Goal: Task Accomplishment & Management: Complete application form

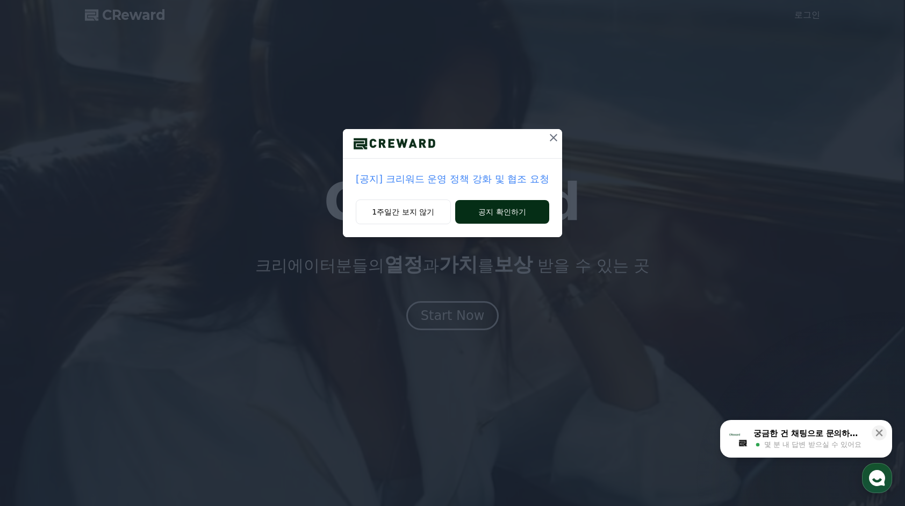
click at [472, 220] on button "공지 확인하기" at bounding box center [502, 212] width 94 height 24
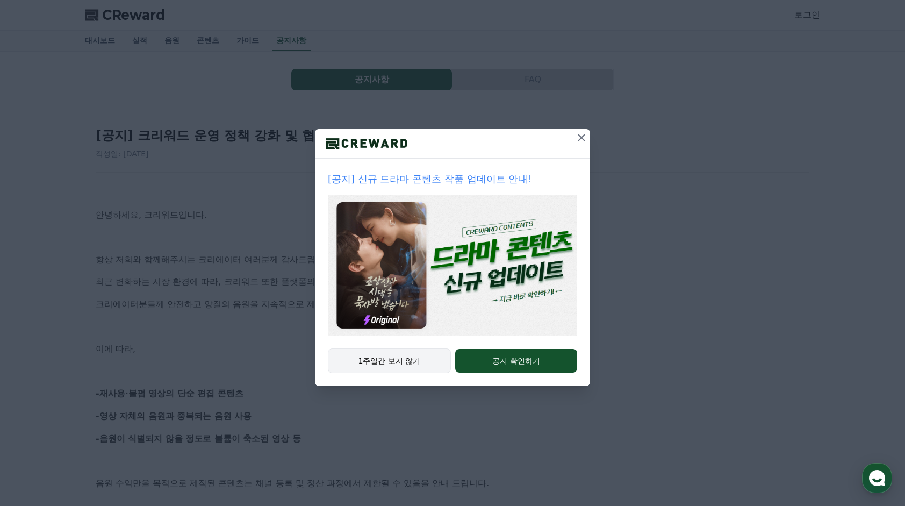
click at [416, 355] on button "1주일간 보지 않기" at bounding box center [389, 360] width 123 height 25
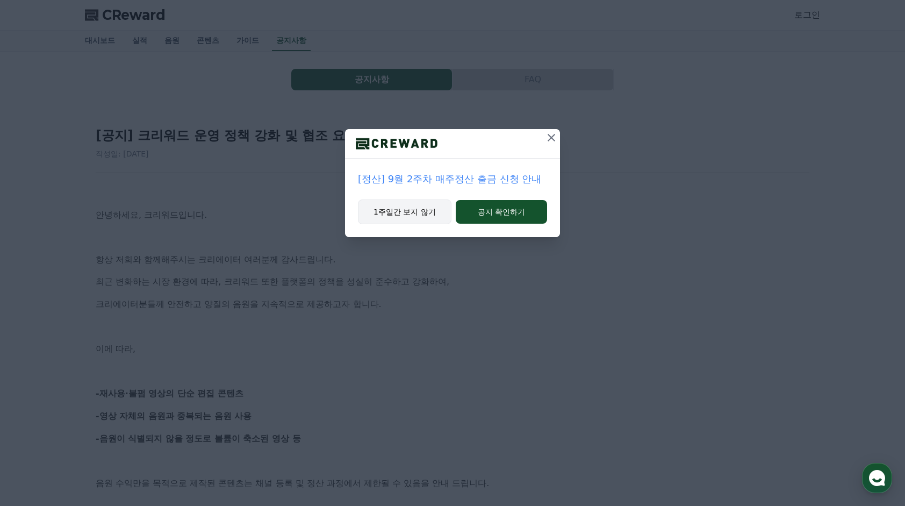
click at [397, 206] on button "1주일간 보지 않기" at bounding box center [404, 211] width 93 height 25
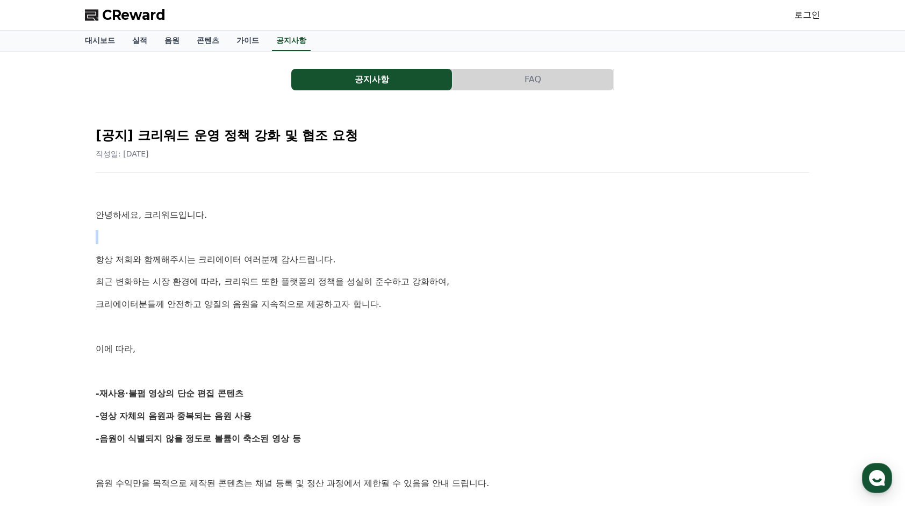
click at [800, 13] on link "로그인" at bounding box center [807, 15] width 26 height 13
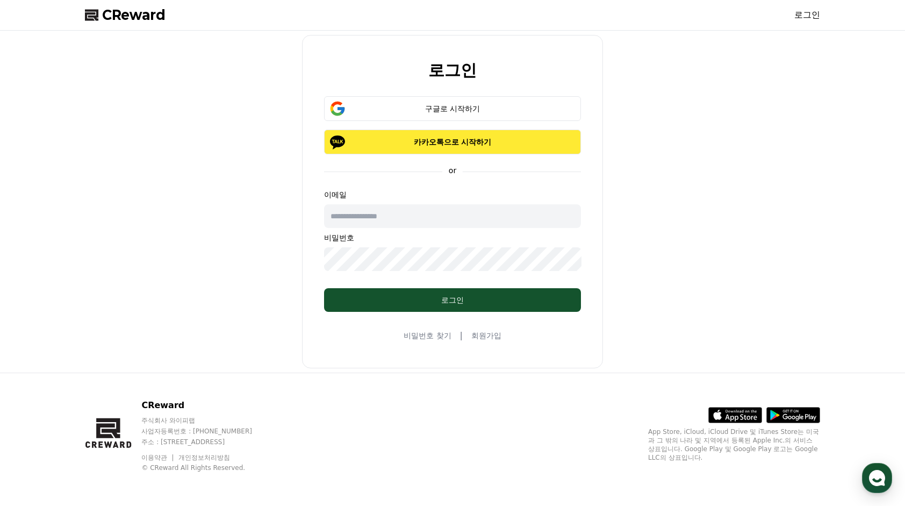
click at [398, 142] on p "카카오톡으로 시작하기" at bounding box center [453, 141] width 226 height 11
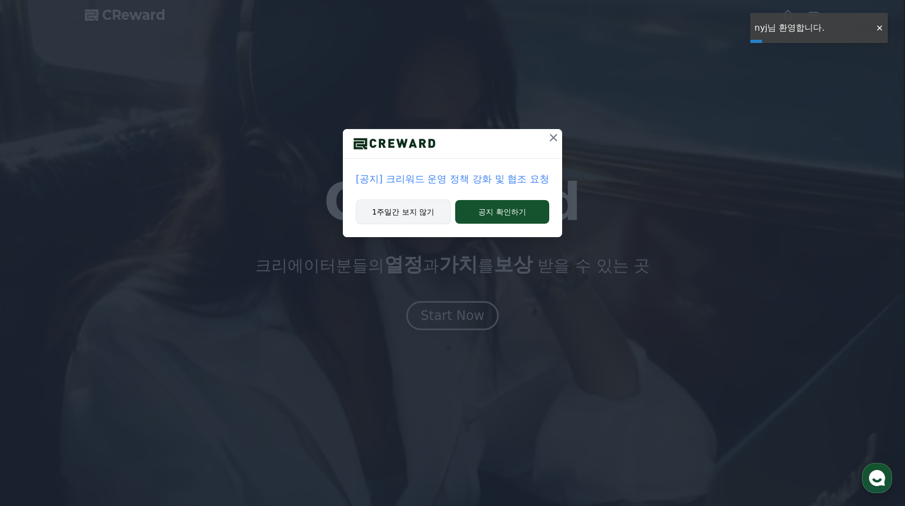
click at [429, 213] on button "1주일간 보지 않기" at bounding box center [403, 211] width 95 height 25
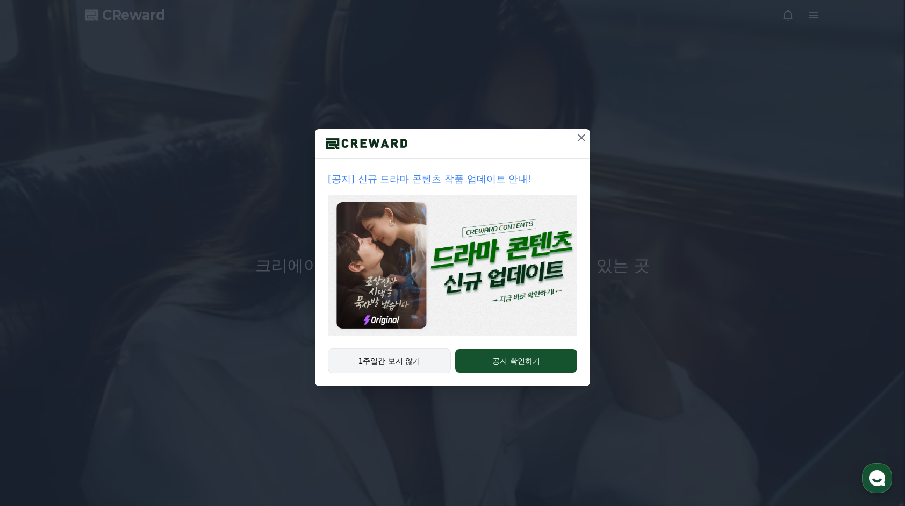
click at [422, 364] on button "1주일간 보지 않기" at bounding box center [389, 360] width 123 height 25
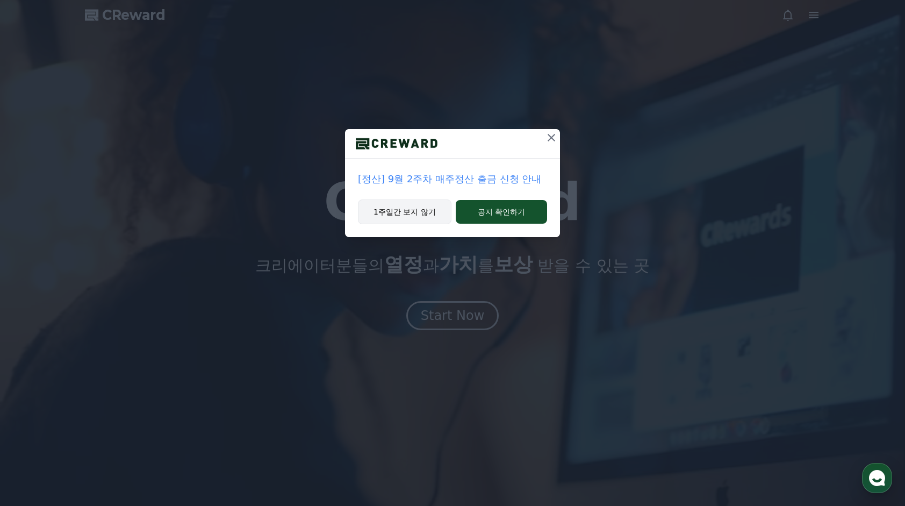
click at [438, 213] on button "1주일간 보지 않기" at bounding box center [404, 211] width 93 height 25
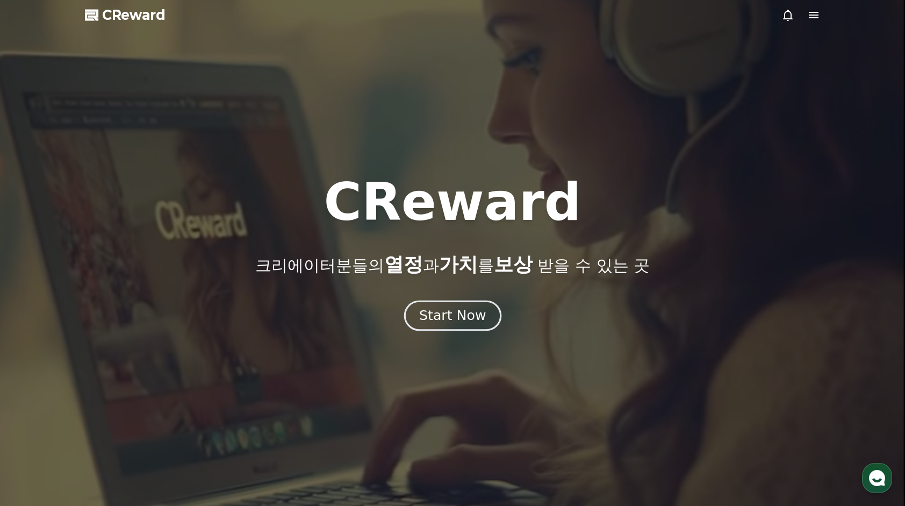
click at [461, 317] on div "Start Now" at bounding box center [452, 315] width 67 height 18
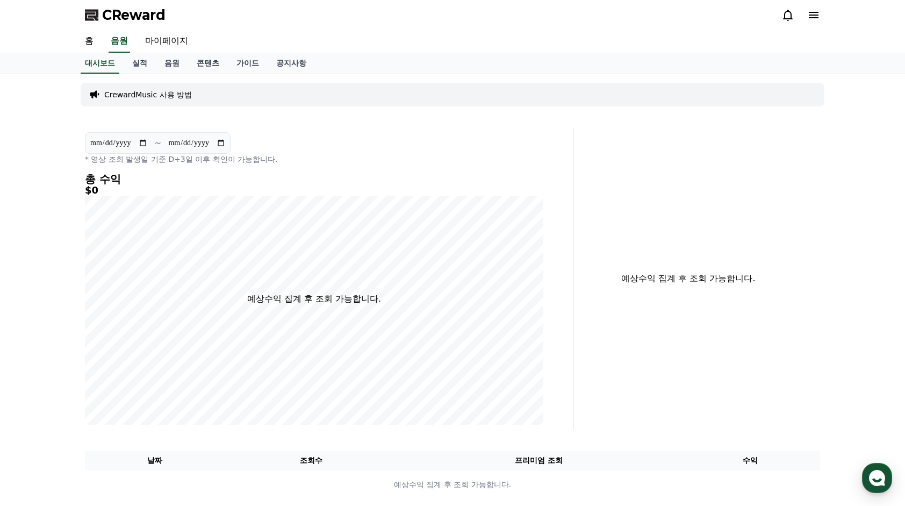
click at [808, 13] on icon at bounding box center [813, 15] width 13 height 13
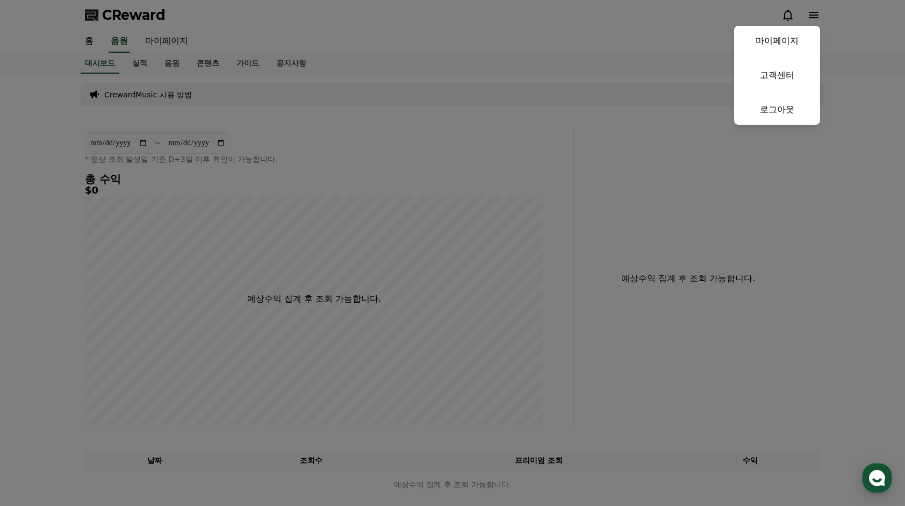
click at [844, 20] on button "close" at bounding box center [452, 253] width 905 height 506
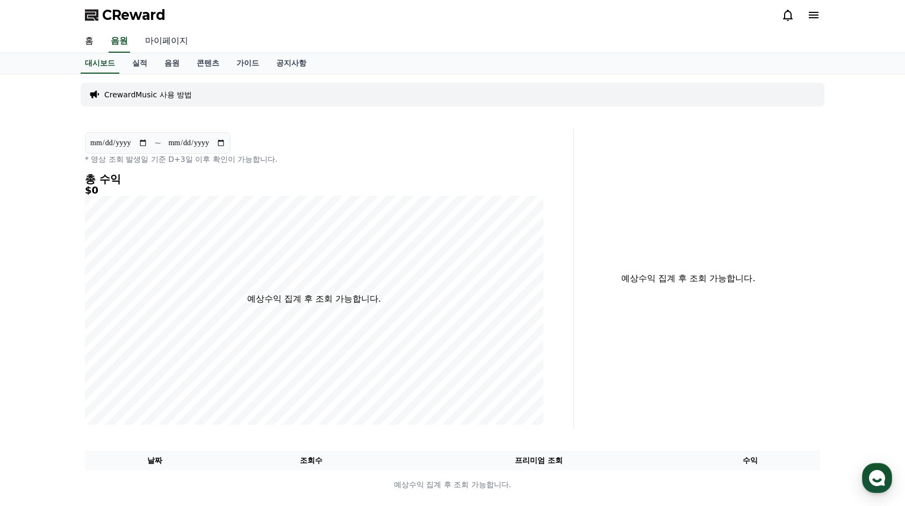
click at [176, 40] on link "마이페이지" at bounding box center [166, 41] width 60 height 23
select select "**********"
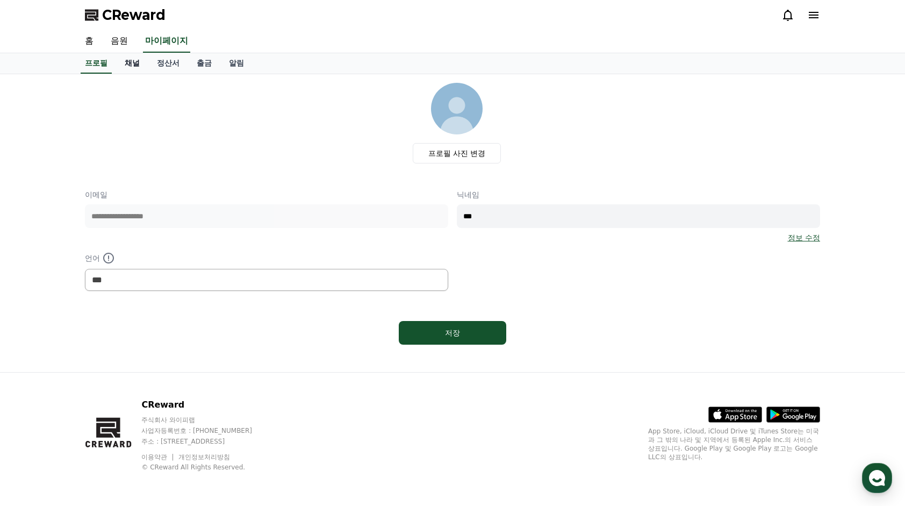
click at [133, 63] on link "채널" at bounding box center [132, 63] width 32 height 20
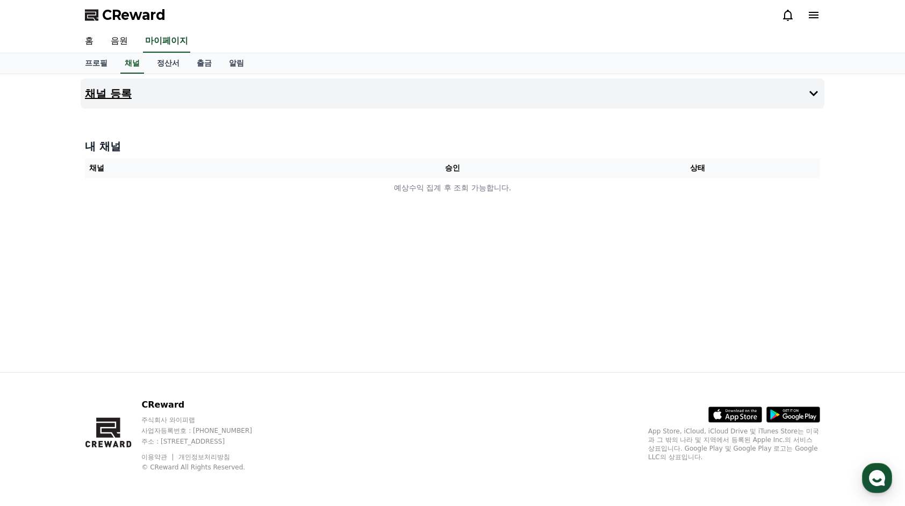
click at [120, 95] on h4 "채널 등록" at bounding box center [108, 94] width 47 height 12
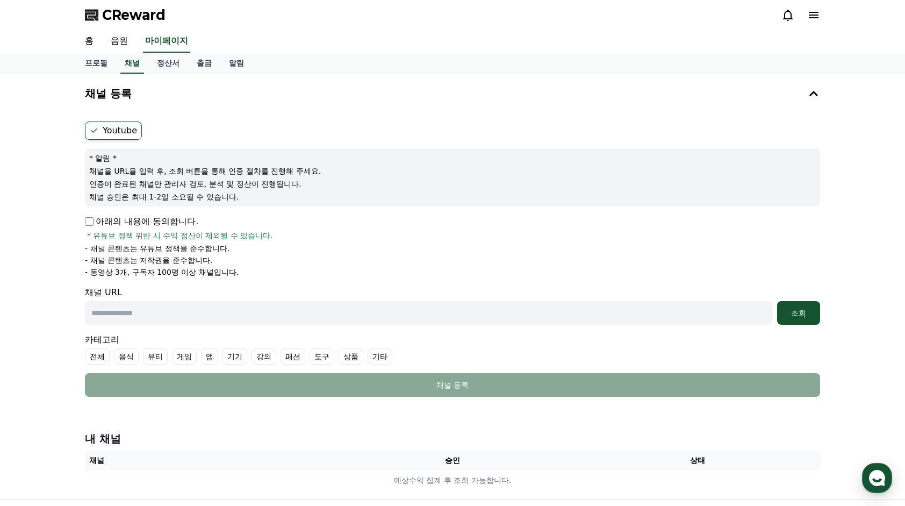
click at [117, 125] on label "Youtube" at bounding box center [113, 130] width 57 height 18
click at [96, 217] on p "아래의 내용에 동의합니다." at bounding box center [141, 221] width 113 height 13
click at [130, 314] on input "text" at bounding box center [429, 313] width 688 height 24
click at [139, 315] on input "text" at bounding box center [429, 313] width 688 height 24
paste input "**********"
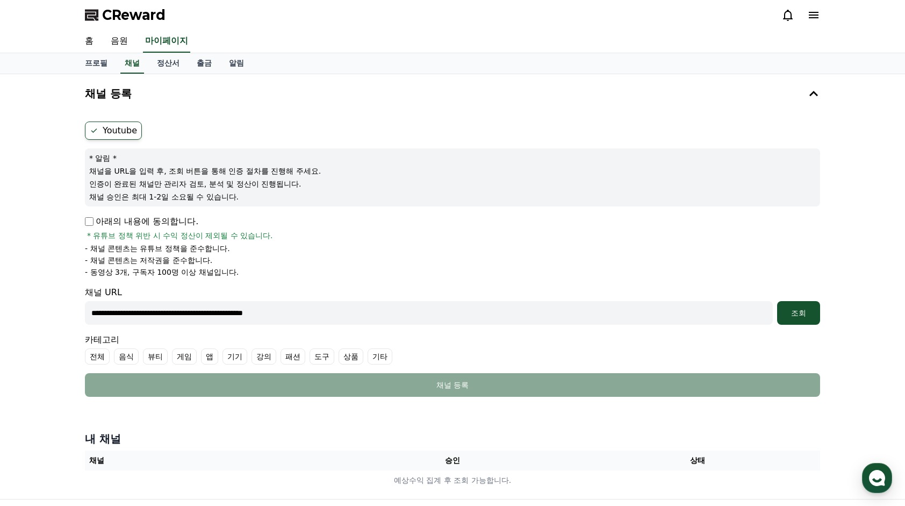
type input "**********"
click at [369, 356] on label "기타" at bounding box center [380, 356] width 25 height 16
click at [789, 323] on button "조회" at bounding box center [798, 313] width 43 height 24
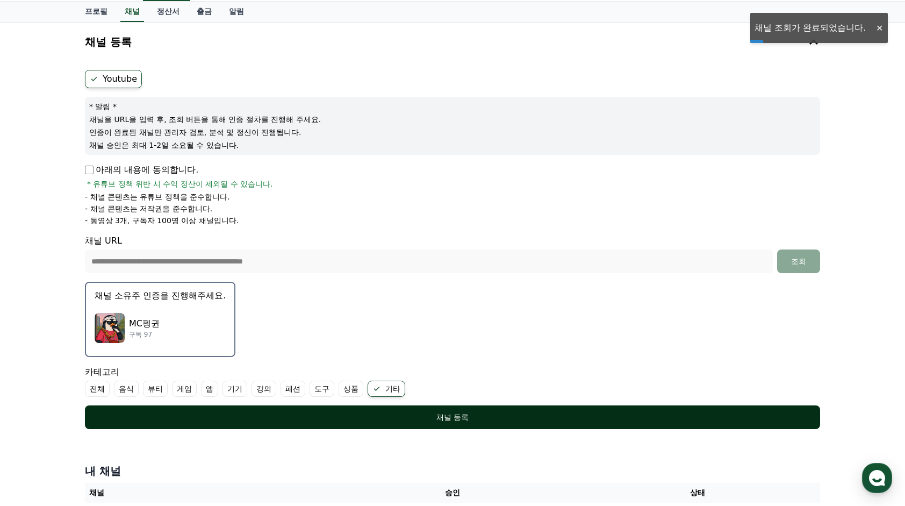
scroll to position [54, 0]
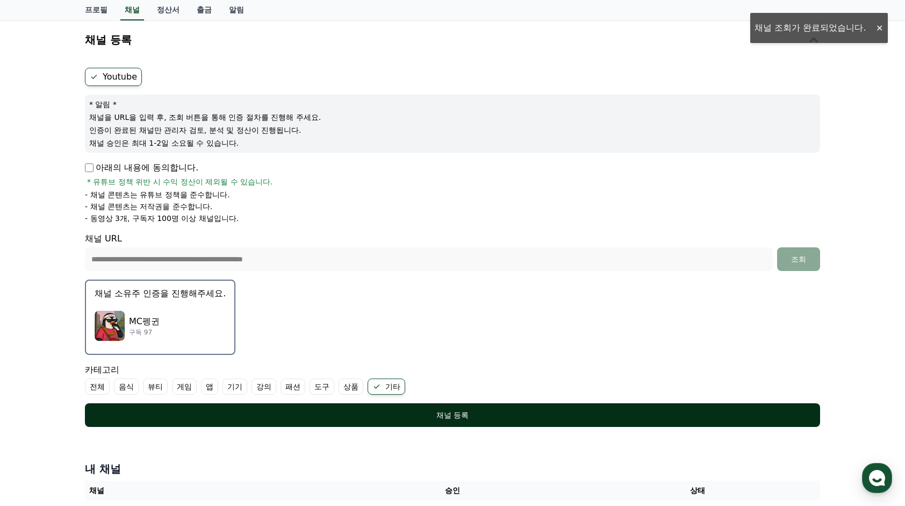
click at [447, 412] on div "채널 등록" at bounding box center [452, 414] width 692 height 11
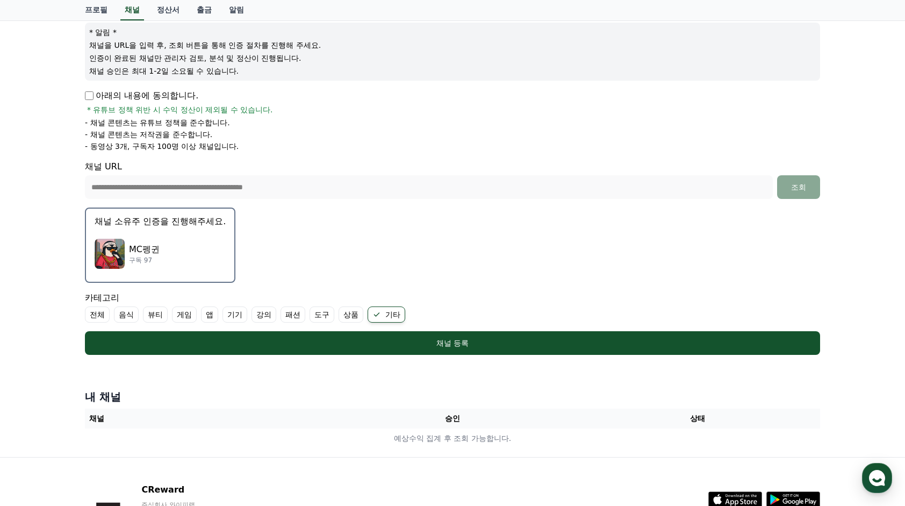
scroll to position [209, 0]
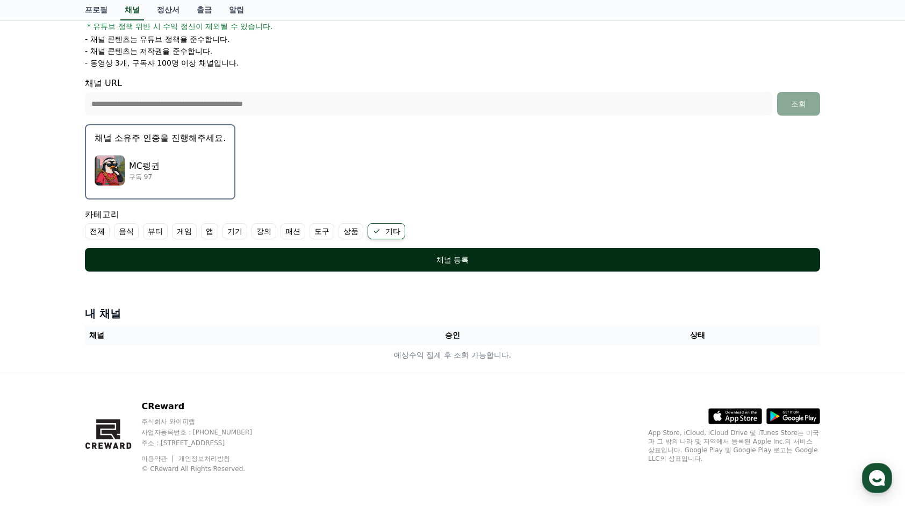
click at [470, 248] on button "채널 등록" at bounding box center [452, 260] width 735 height 24
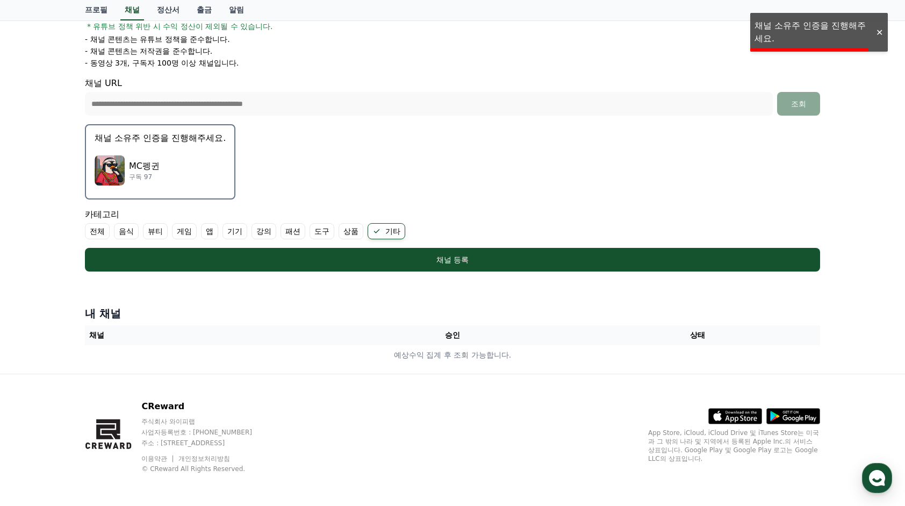
click at [805, 19] on div "프로필 채널 정산서 출금 알림" at bounding box center [452, 10] width 752 height 20
click at [805, 38] on li "- 채널 콘텐츠는 유튜브 정책을 준수합니다." at bounding box center [452, 39] width 735 height 11
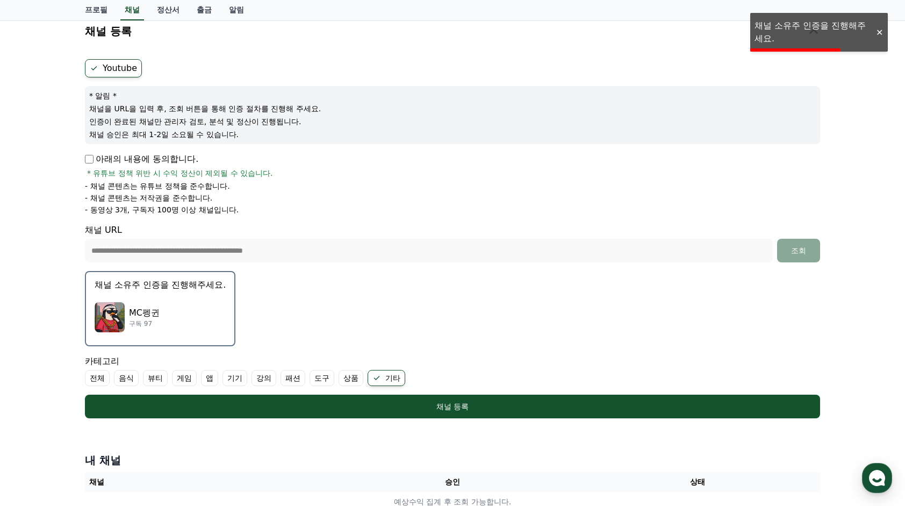
scroll to position [48, 0]
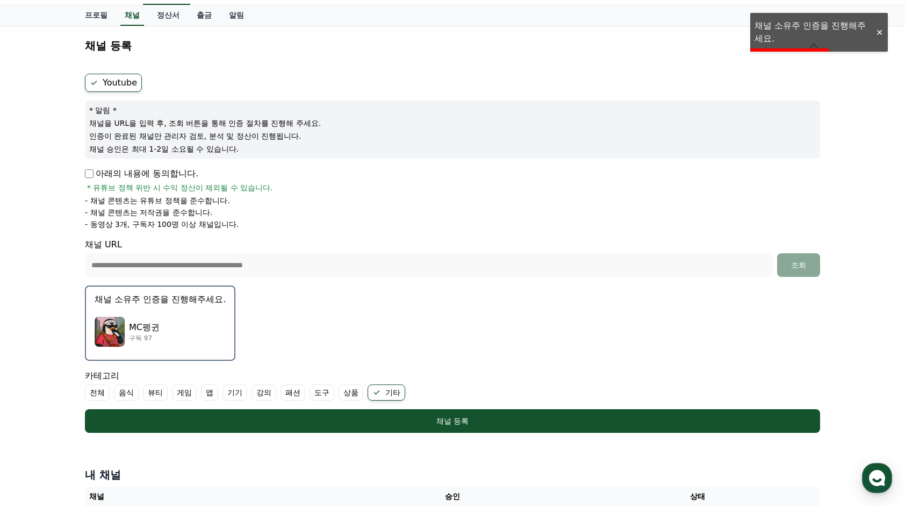
click at [188, 328] on div "MC펭귄 구독 97" at bounding box center [160, 331] width 131 height 43
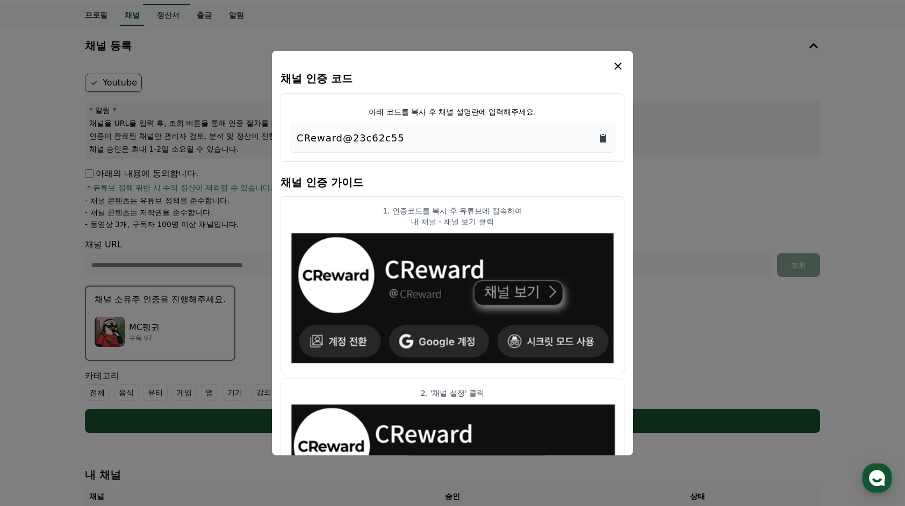
click at [602, 141] on icon "Copy to clipboard" at bounding box center [603, 138] width 6 height 8
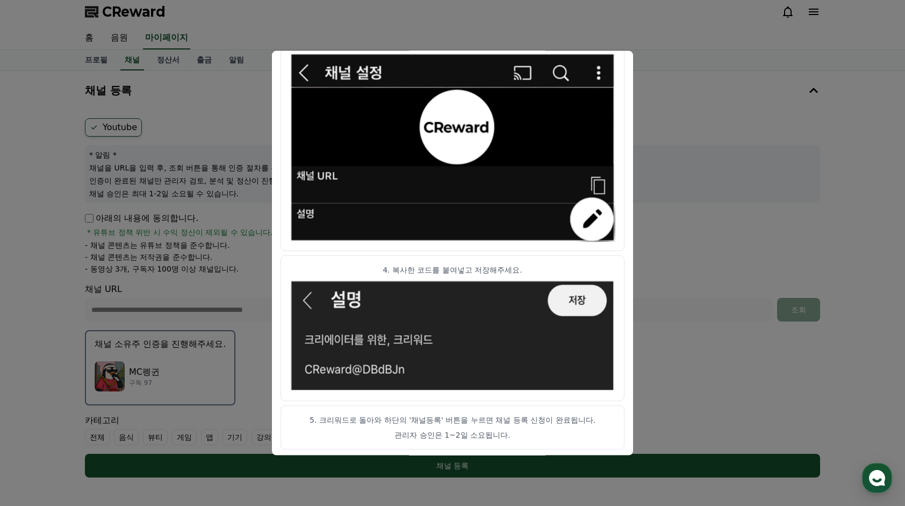
scroll to position [0, 0]
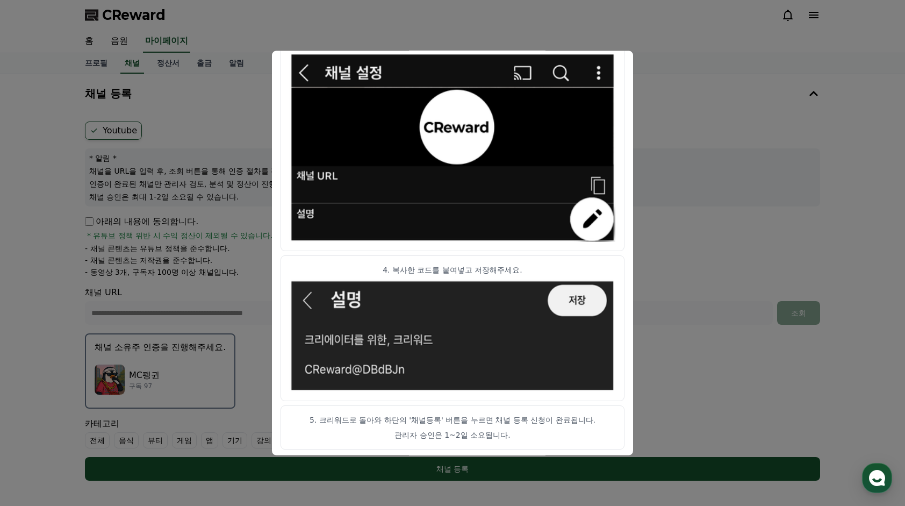
click at [718, 161] on button "close modal" at bounding box center [452, 253] width 905 height 506
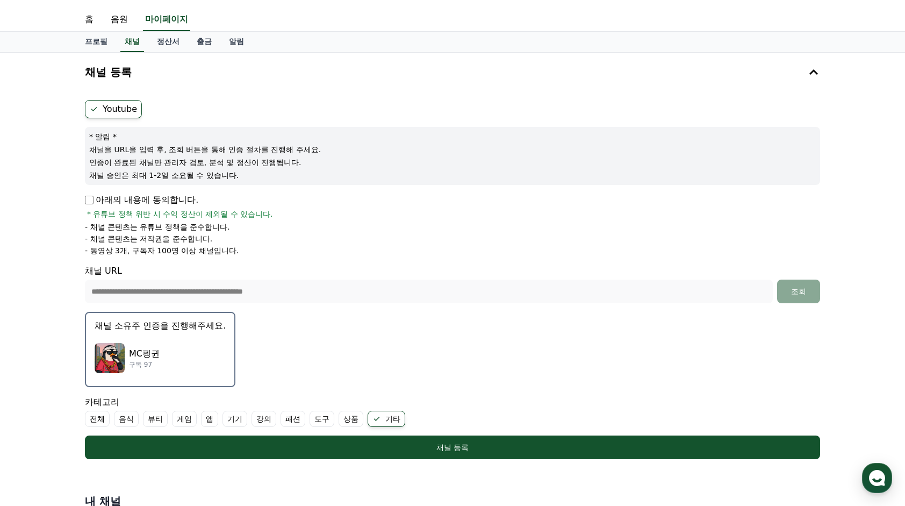
scroll to position [107, 0]
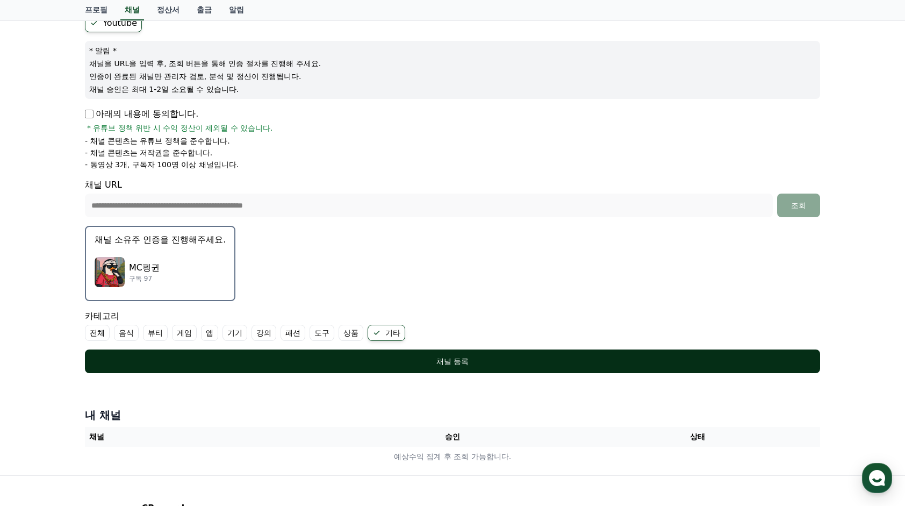
click at [466, 366] on button "채널 등록" at bounding box center [452, 361] width 735 height 24
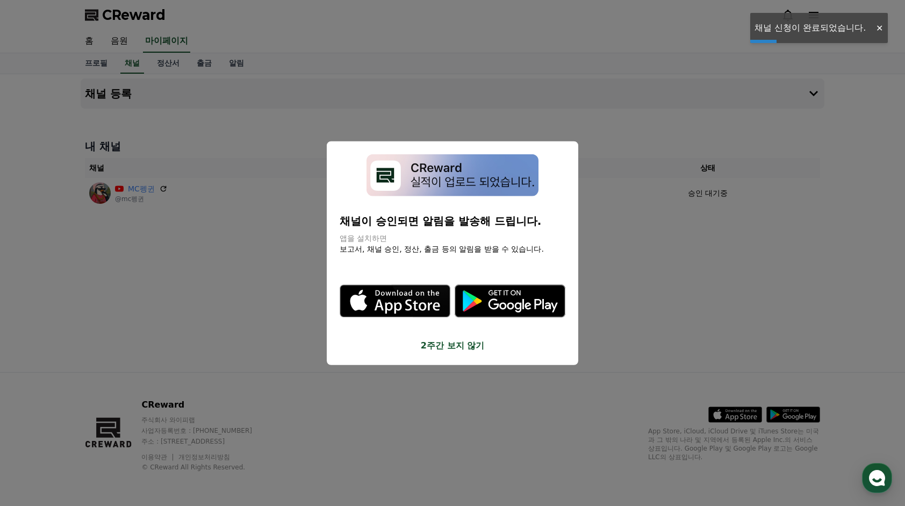
click at [467, 348] on button "2주간 보지 않기" at bounding box center [453, 345] width 226 height 13
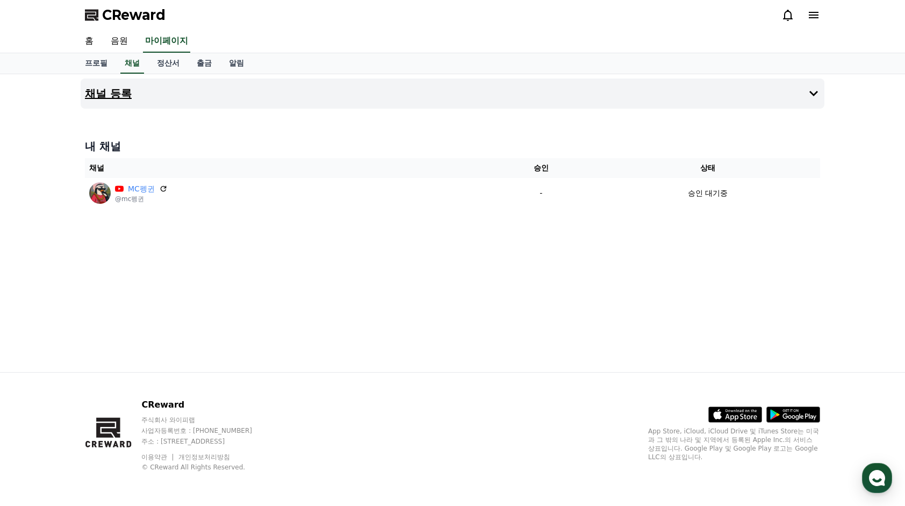
click at [165, 91] on button "채널 등록" at bounding box center [453, 93] width 744 height 30
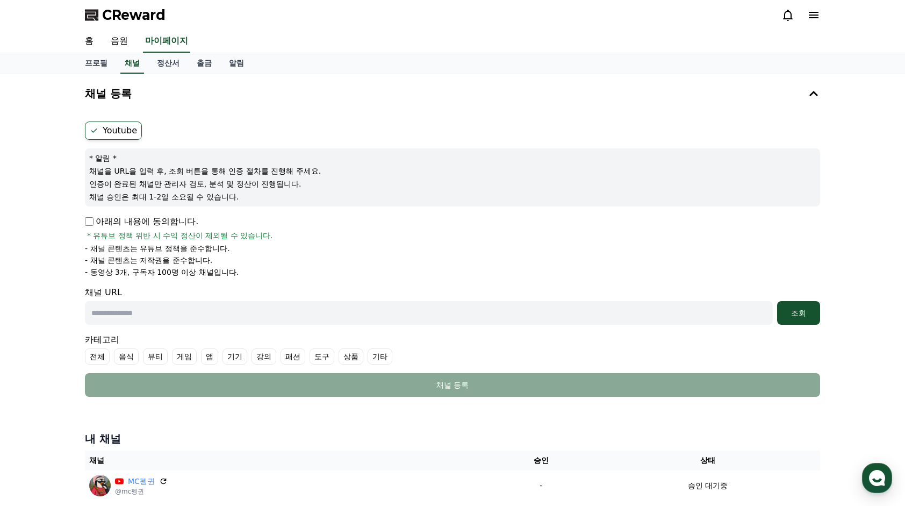
click at [112, 317] on input "text" at bounding box center [429, 313] width 688 height 24
paste input "**********"
type input "**********"
click at [782, 311] on div "조회" at bounding box center [798, 312] width 34 height 11
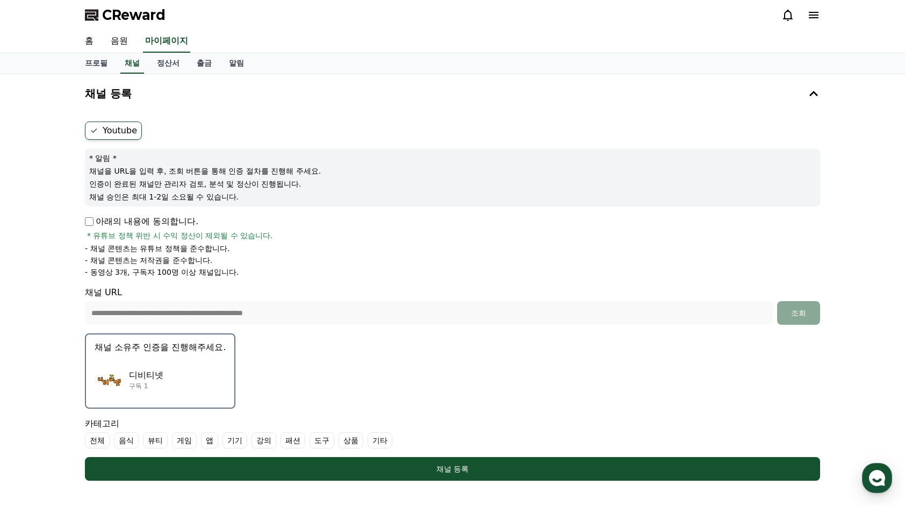
click at [98, 441] on label "전체" at bounding box center [97, 440] width 25 height 16
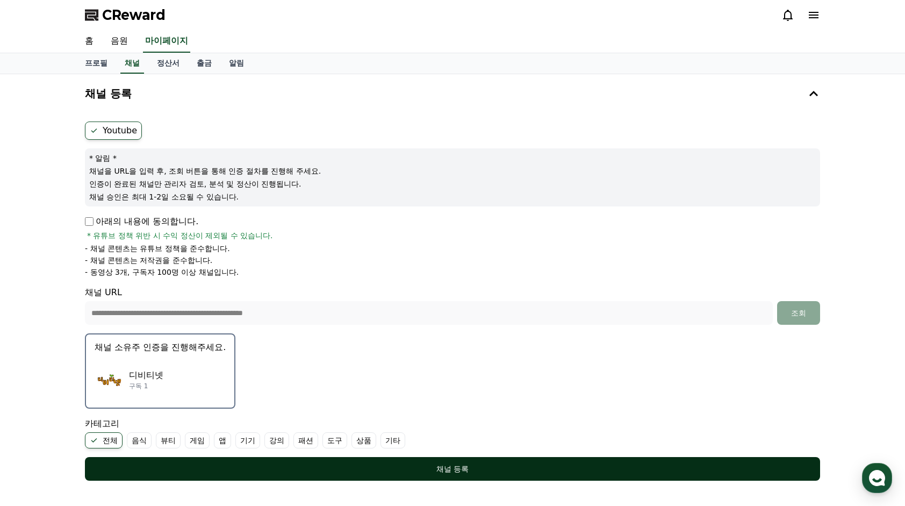
click at [326, 476] on button "채널 등록" at bounding box center [452, 469] width 735 height 24
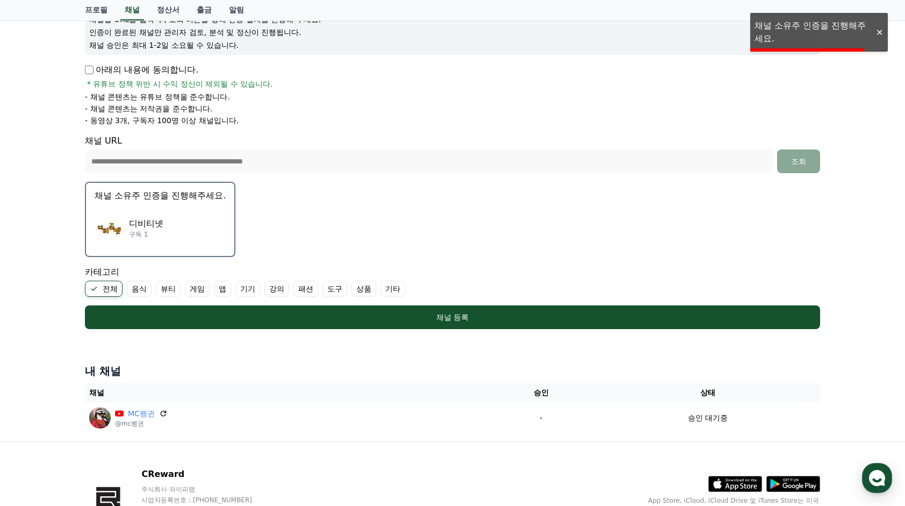
scroll to position [161, 0]
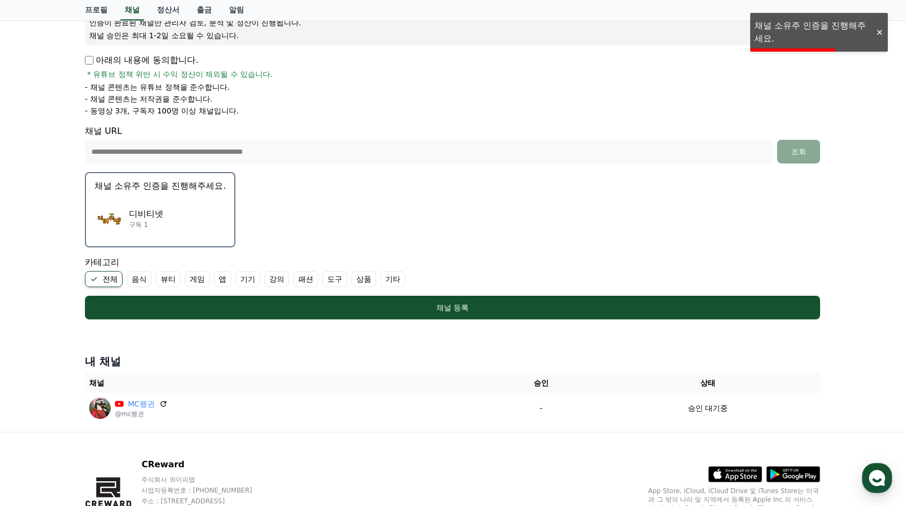
click at [163, 227] on p "구독 1" at bounding box center [146, 224] width 34 height 9
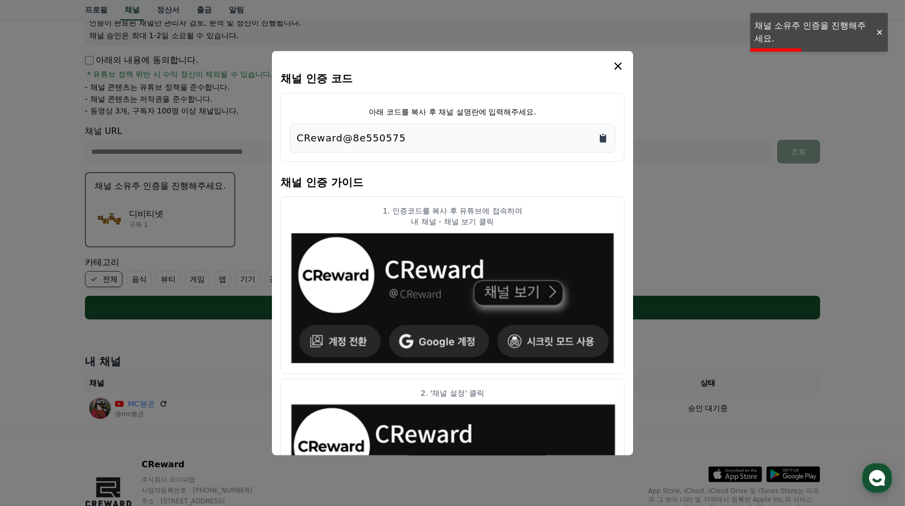
click at [605, 138] on icon "Copy to clipboard" at bounding box center [603, 138] width 6 height 8
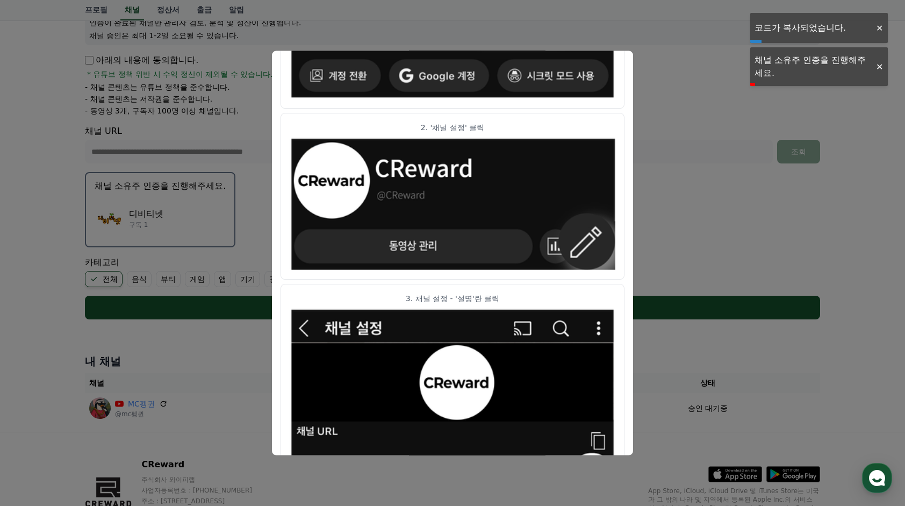
scroll to position [269, 0]
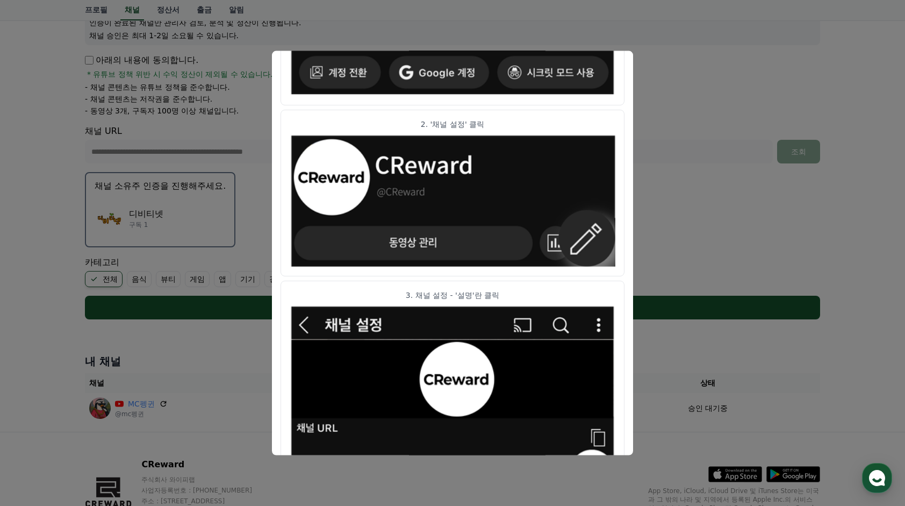
click at [700, 106] on button "close modal" at bounding box center [452, 253] width 905 height 506
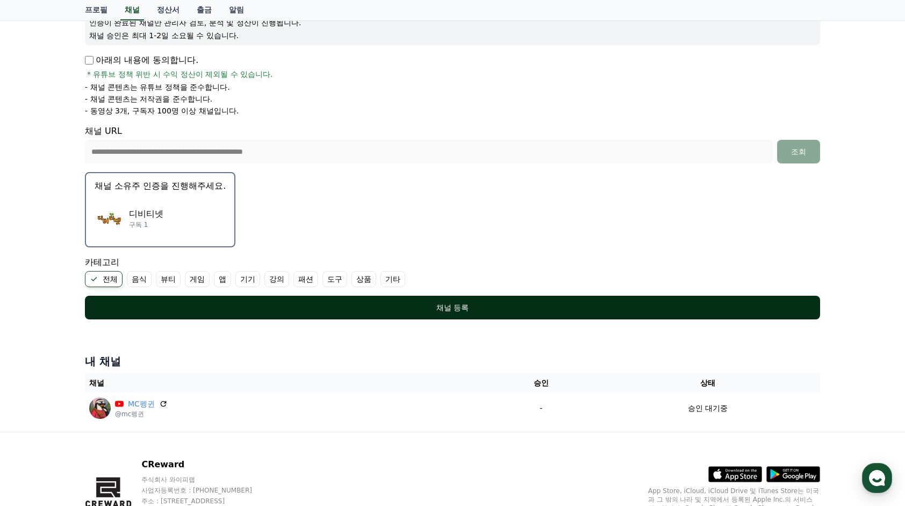
click at [309, 307] on div "채널 등록" at bounding box center [452, 307] width 692 height 11
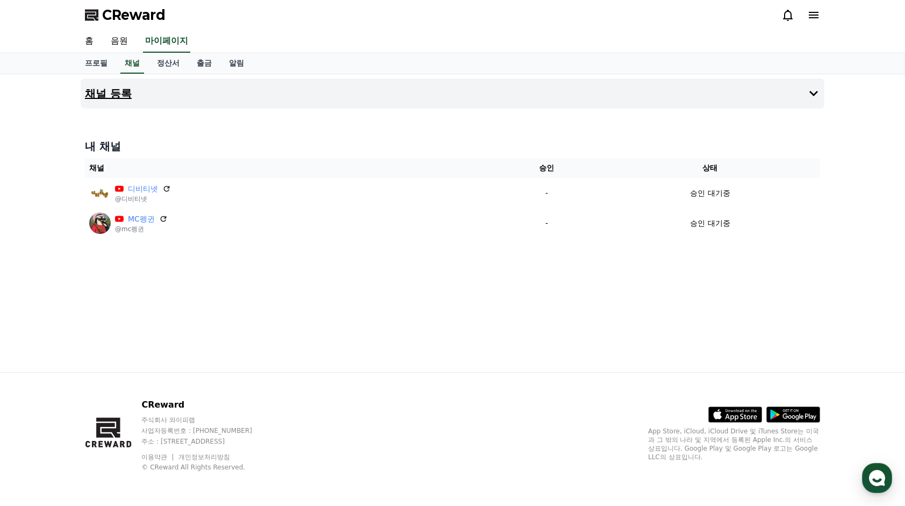
click at [133, 90] on button "채널 등록" at bounding box center [453, 93] width 744 height 30
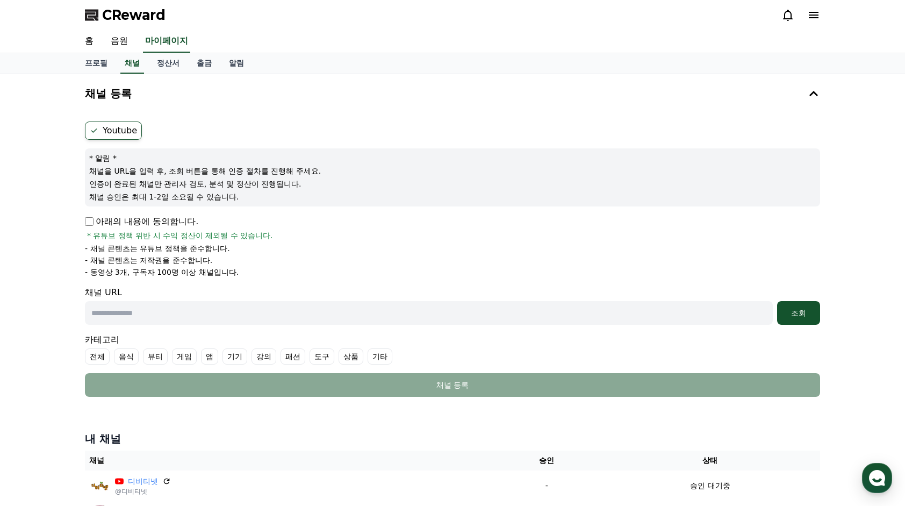
click at [115, 308] on input "text" at bounding box center [429, 313] width 688 height 24
paste input "**********"
type input "**********"
click at [790, 314] on div "조회" at bounding box center [798, 312] width 34 height 11
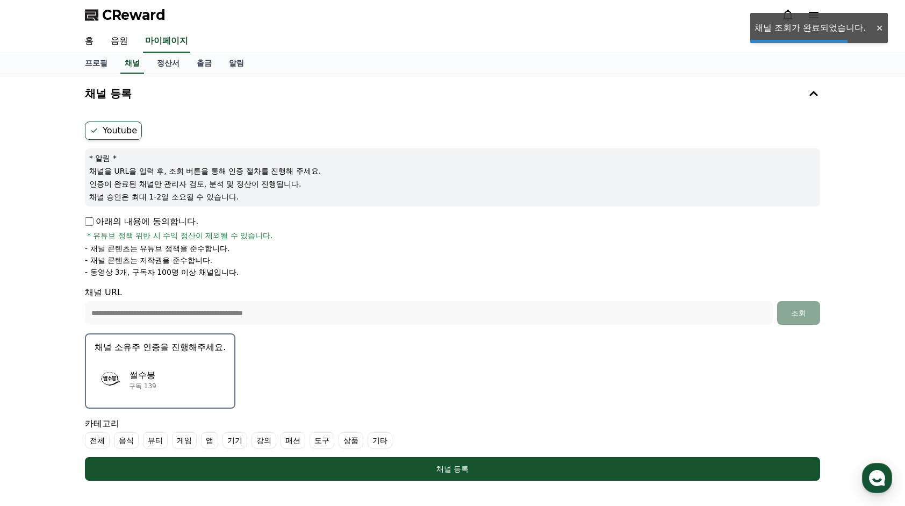
click at [192, 367] on div "썰수봉 구독 139" at bounding box center [160, 379] width 131 height 43
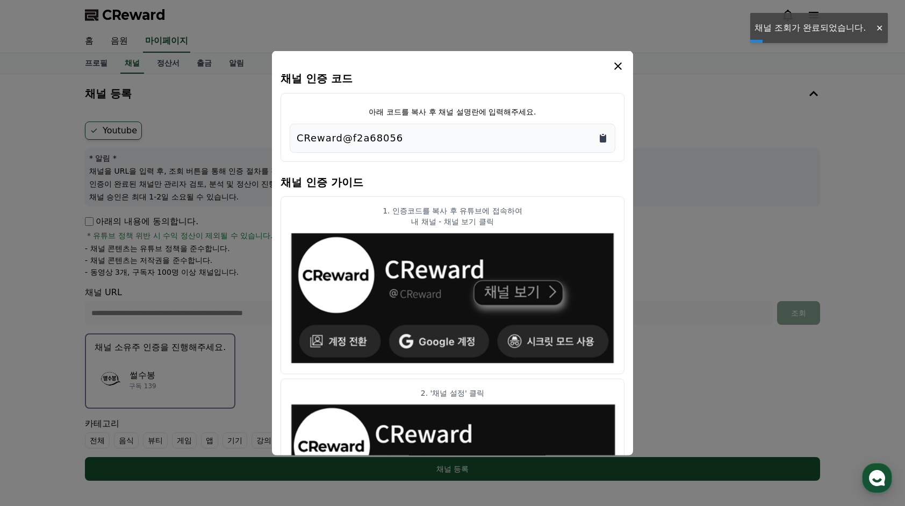
click at [600, 138] on icon "Copy to clipboard" at bounding box center [603, 138] width 6 height 8
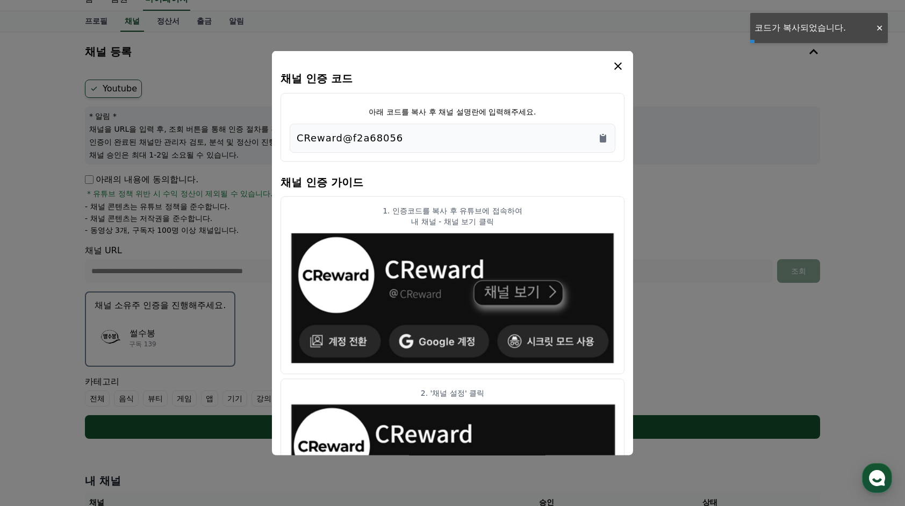
scroll to position [107, 0]
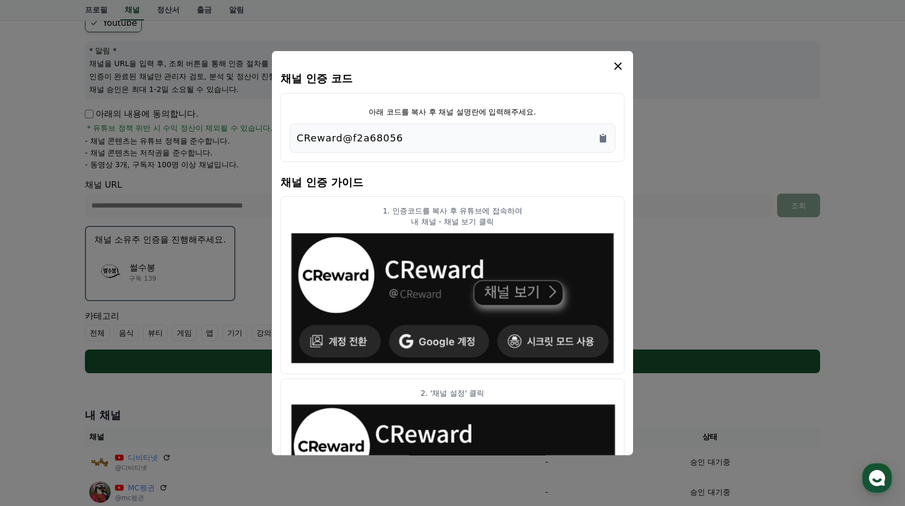
click at [623, 66] on icon "modal" at bounding box center [617, 65] width 13 height 13
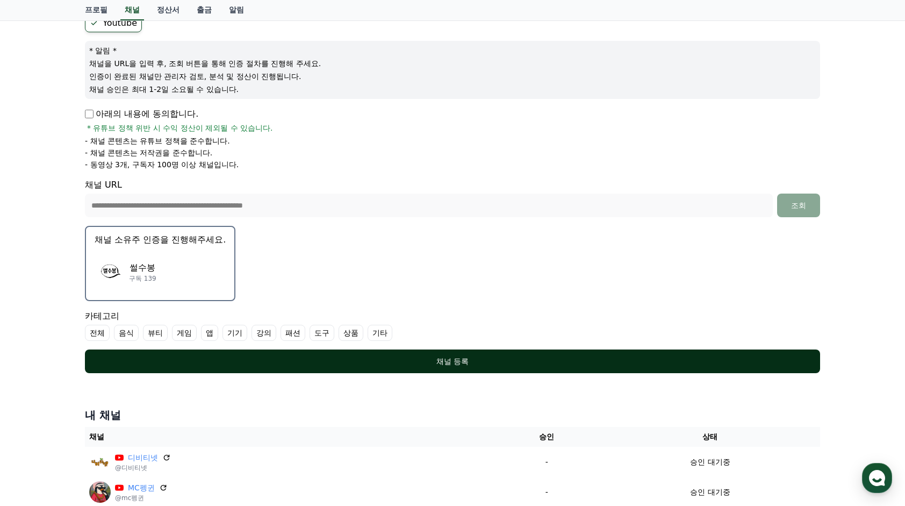
click at [273, 360] on div "채널 등록" at bounding box center [452, 361] width 692 height 11
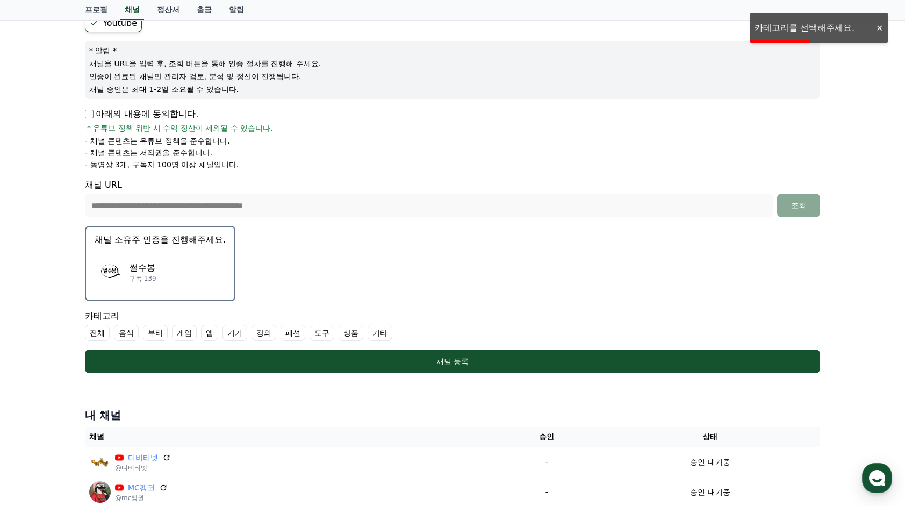
click at [96, 328] on label "전체" at bounding box center [97, 333] width 25 height 16
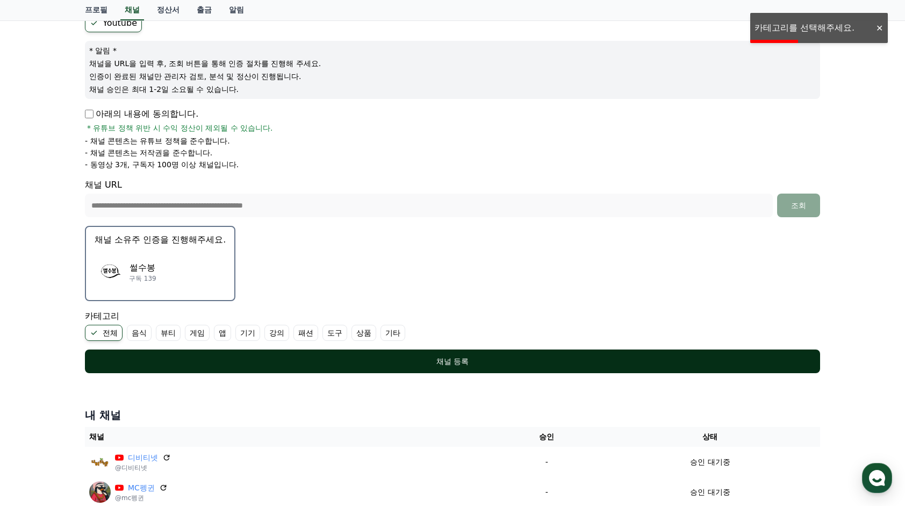
click at [107, 357] on button "채널 등록" at bounding box center [452, 361] width 735 height 24
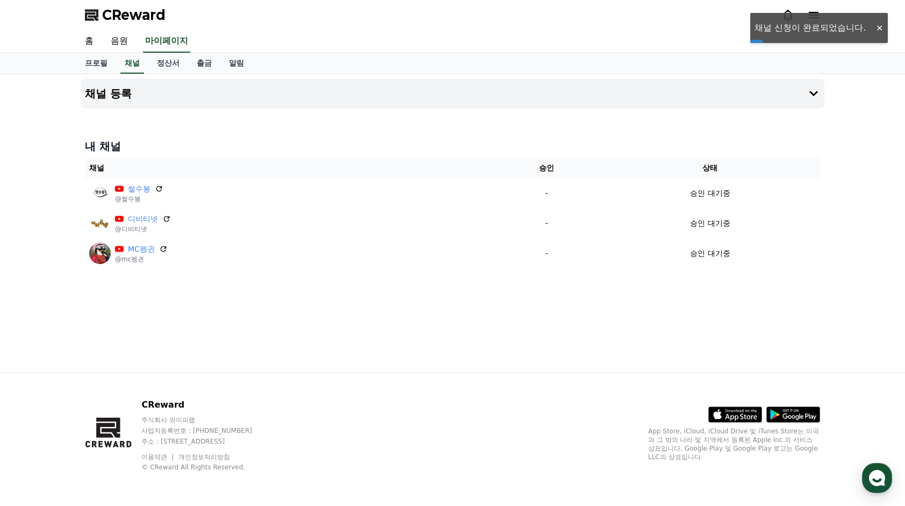
click at [172, 322] on div "채널 등록 내 채널 채널 승인 상태 썰수봉 @썰수봉 - 승인 대기중 디비티넷 @디비티넷 - 승인 대기중 MC펭귄 @mc펭귄 - 승인 대기중" at bounding box center [452, 223] width 752 height 298
click at [557, 337] on div "채널 등록 내 채널 채널 승인 상태 썰수봉 @썰수봉 - 승인 대기중 디비티넷 @디비티넷 - 승인 대기중 MC펭귄 @mc펭귄 - 승인 대기중" at bounding box center [452, 223] width 752 height 298
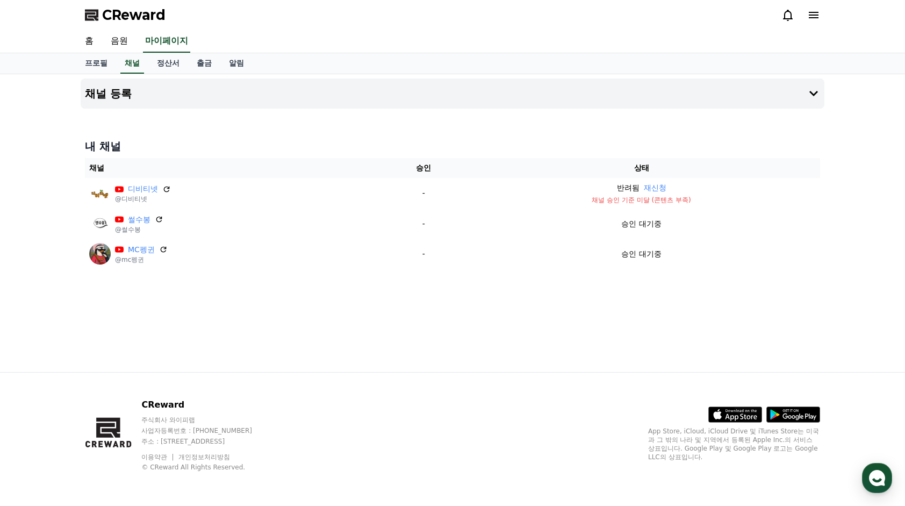
click at [634, 132] on div "채널 등록 내 채널 채널 승인 상태 디비티넷 @디비티넷 - 반려됨 재신청 채널 승인 기준 미달 (콘텐츠 부족) 썰수봉 @썰수봉 - 승인 대기중…" at bounding box center [452, 223] width 752 height 298
